Goal: Task Accomplishment & Management: Manage account settings

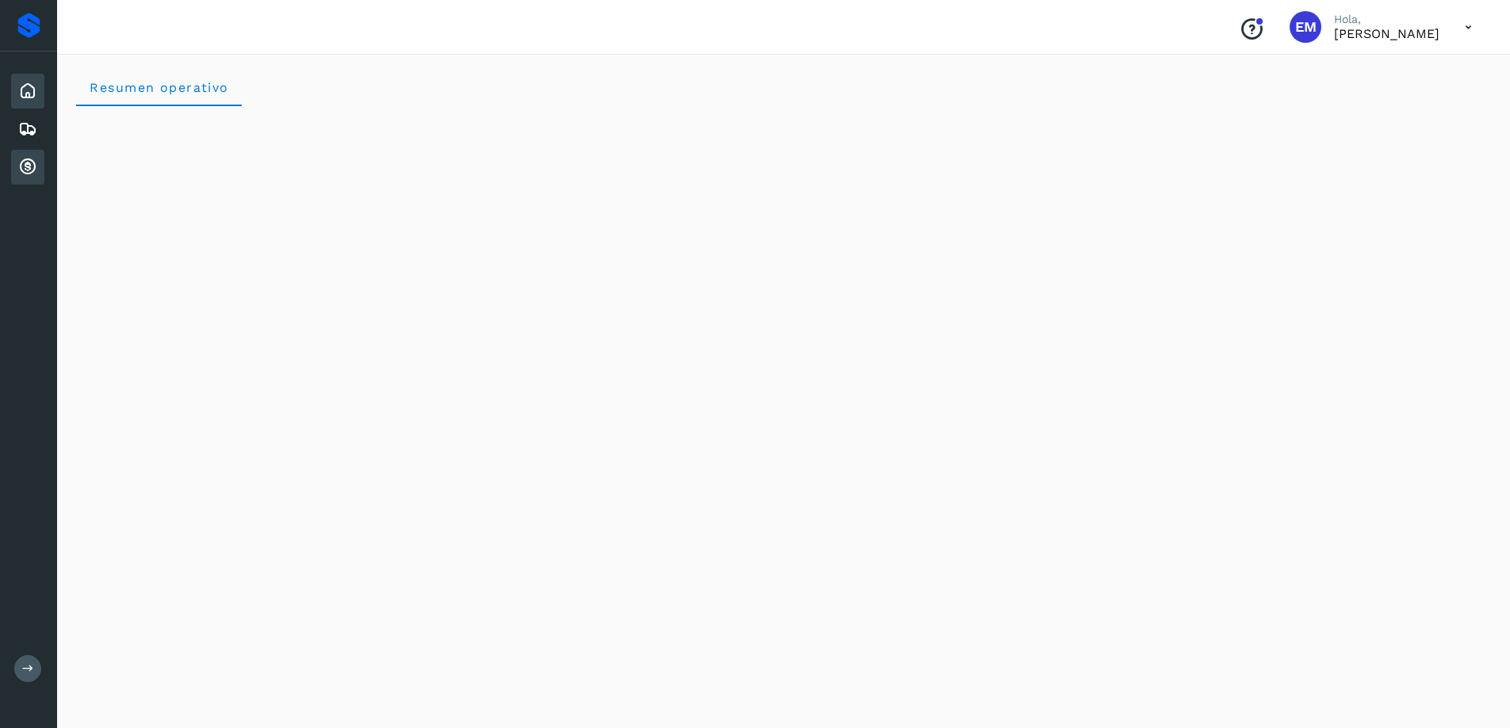
click at [24, 164] on icon at bounding box center [27, 167] width 19 height 19
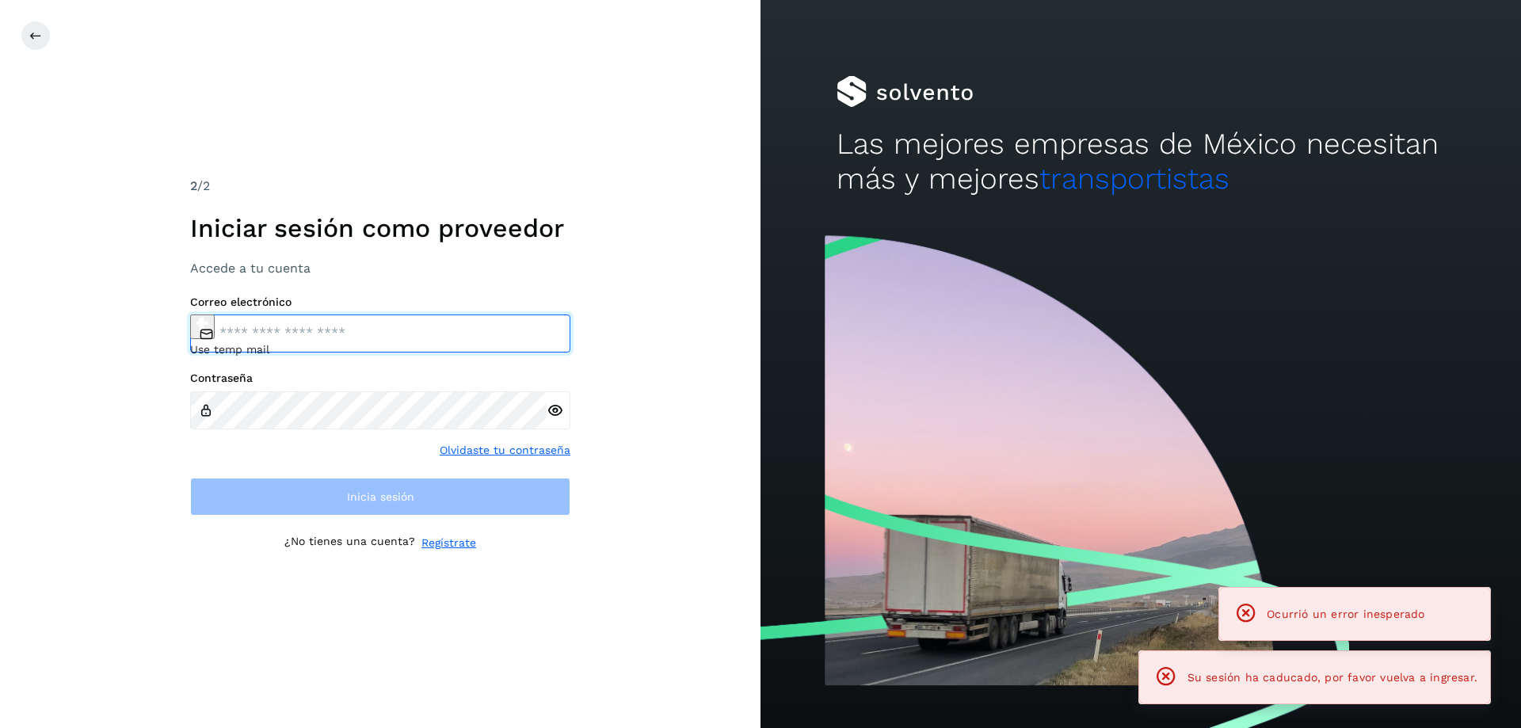
type input "**********"
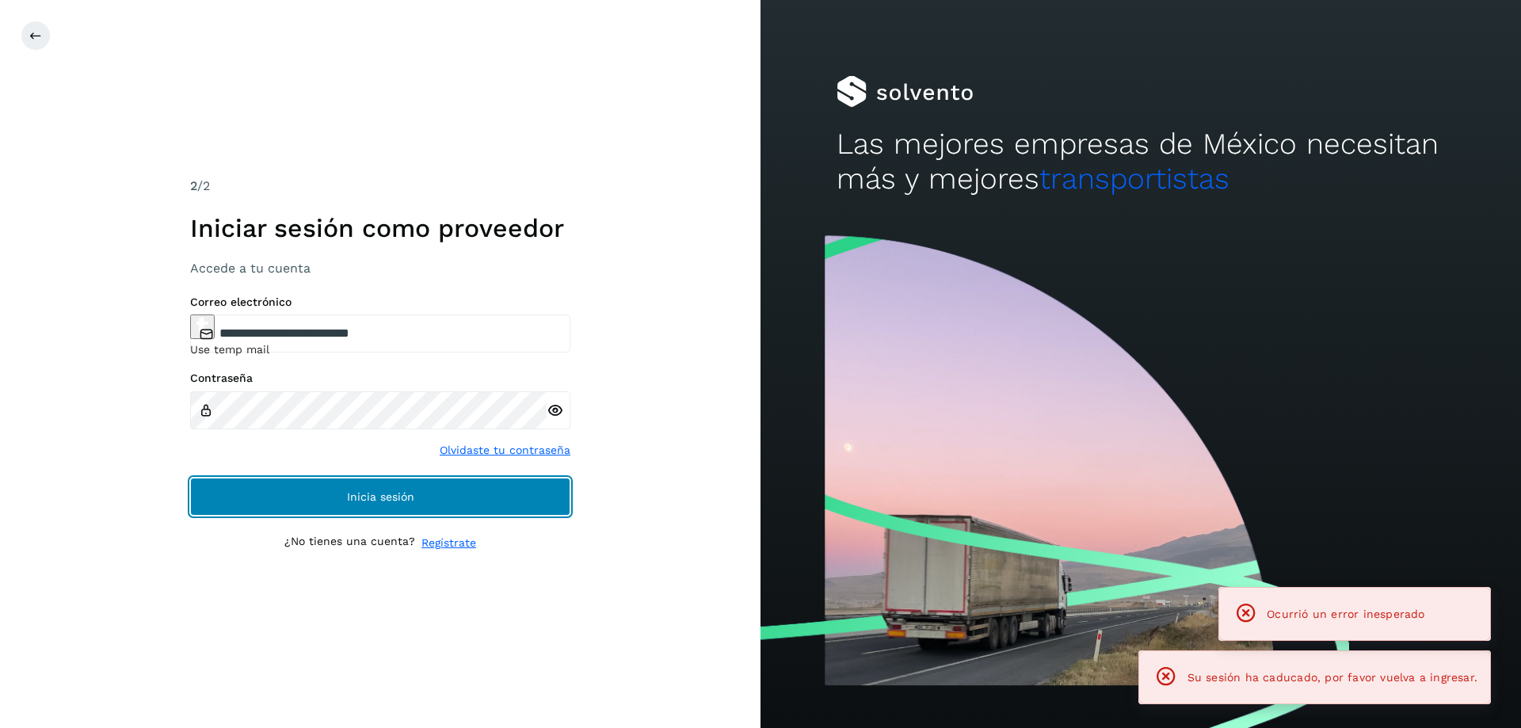
click at [348, 498] on span "Inicia sesión" at bounding box center [380, 496] width 67 height 11
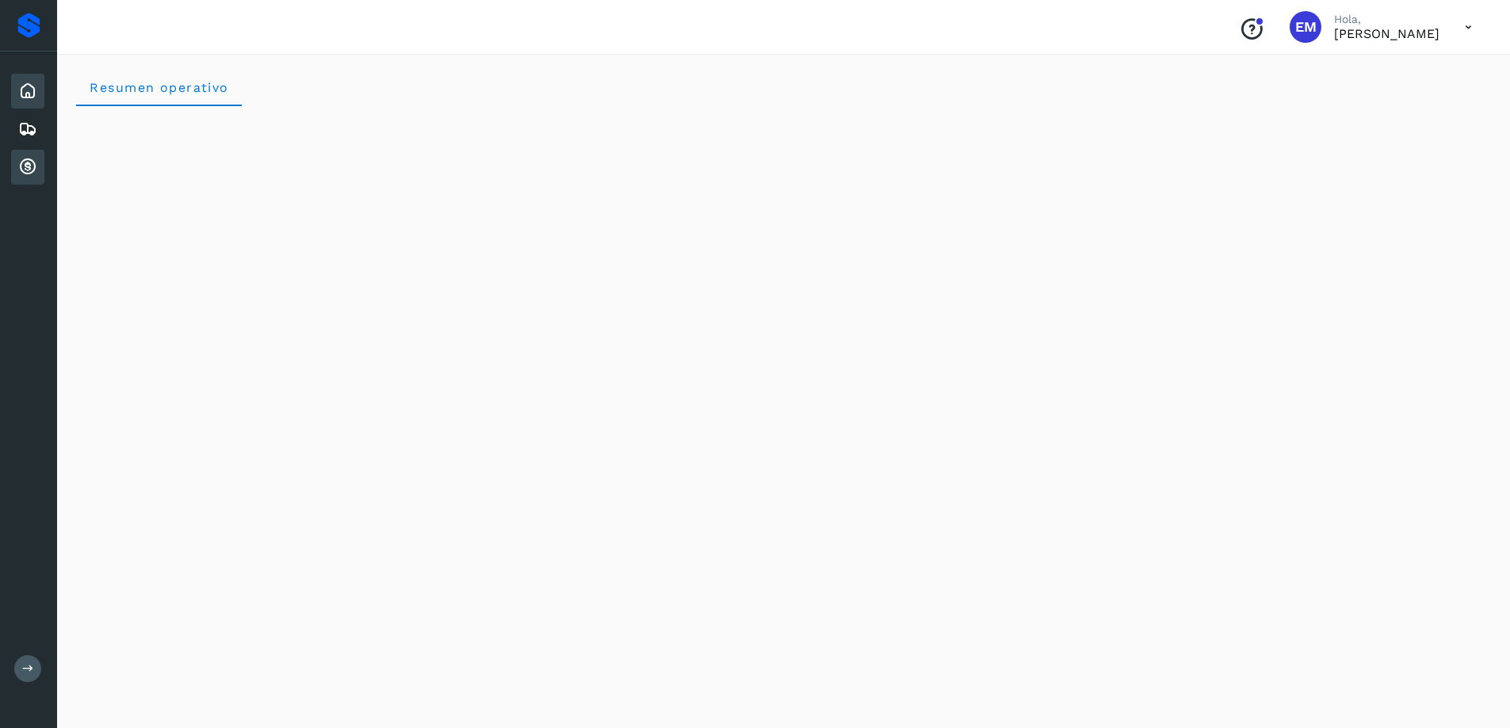
click at [25, 173] on icon at bounding box center [27, 167] width 19 height 19
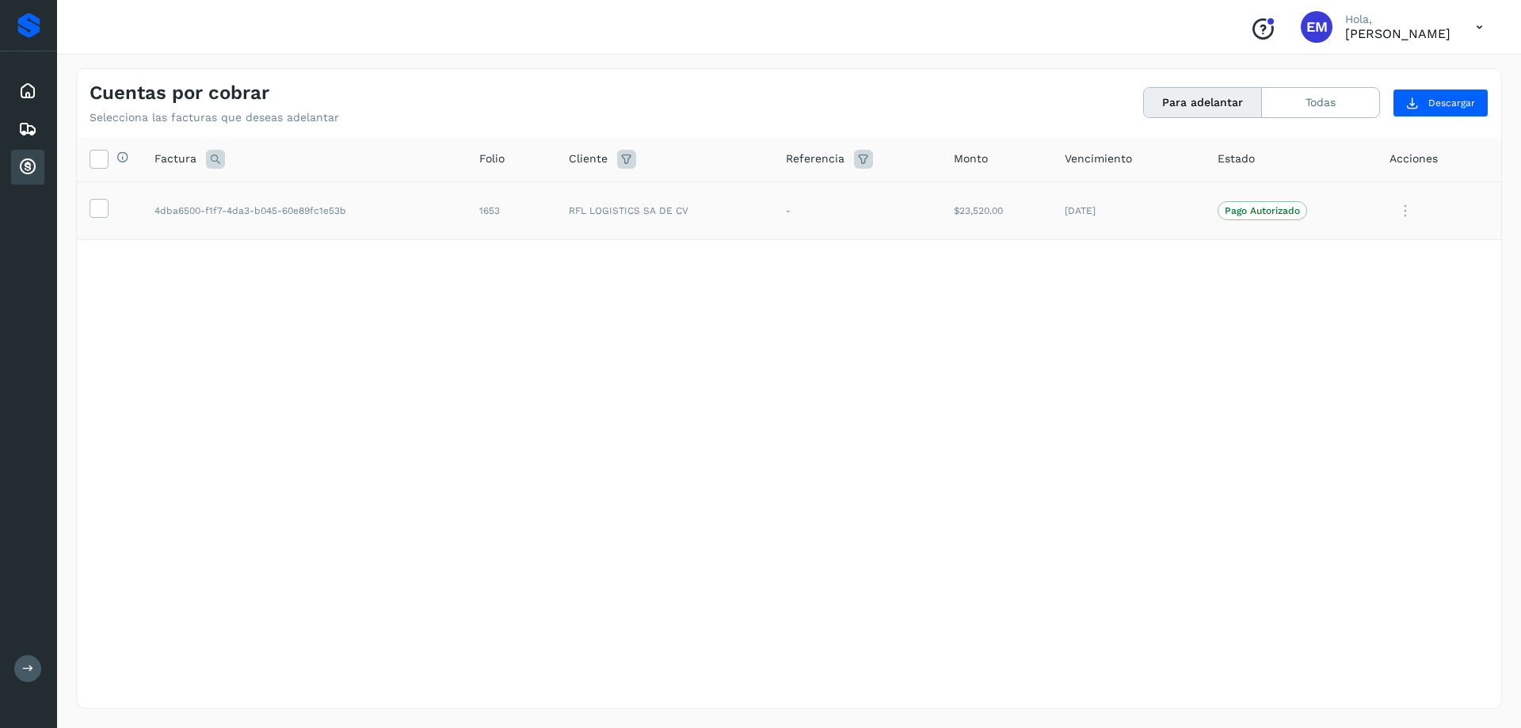
click at [1407, 210] on icon at bounding box center [1406, 211] width 32 height 32
click at [102, 165] on div at bounding box center [760, 364] width 1521 height 728
click at [100, 206] on icon at bounding box center [98, 207] width 17 height 17
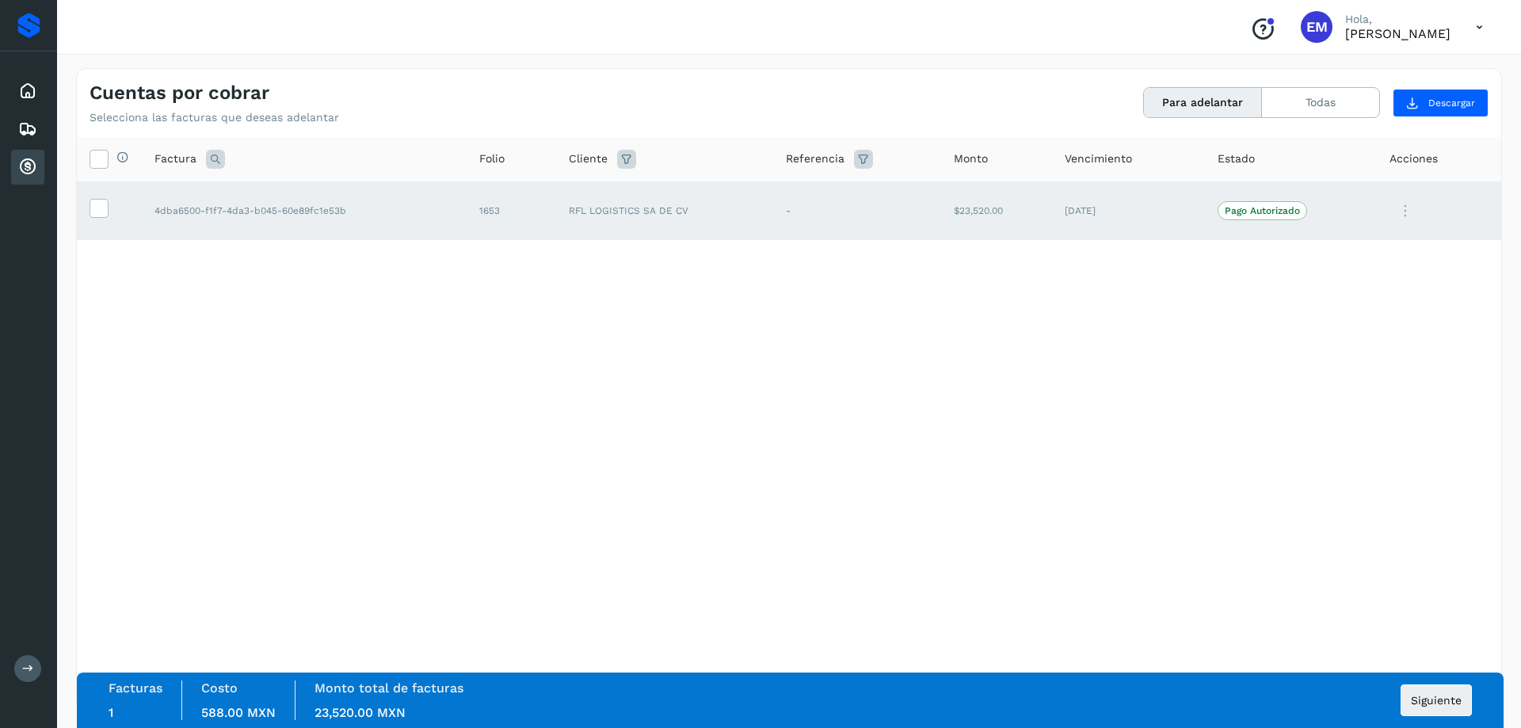
click at [595, 46] on div "Conoce nuestros beneficios EM [GEOGRAPHIC_DATA], [PERSON_NAME]" at bounding box center [789, 27] width 1464 height 55
